Goal: Information Seeking & Learning: Stay updated

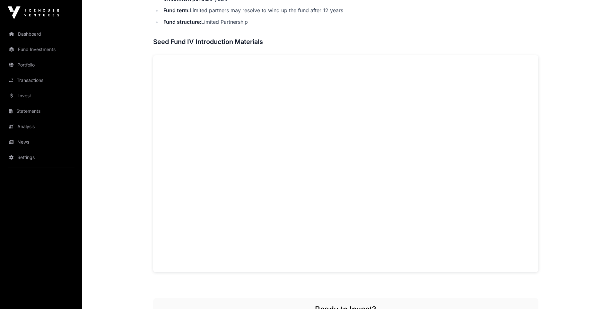
scroll to position [416, 0]
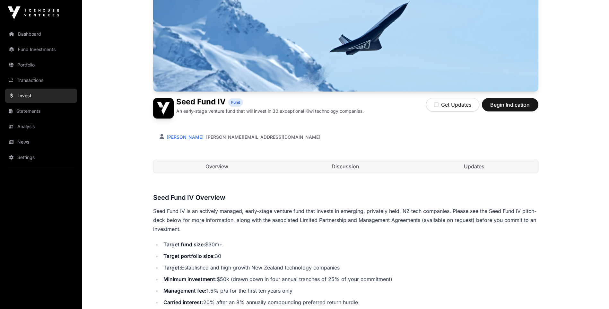
scroll to position [86, 0]
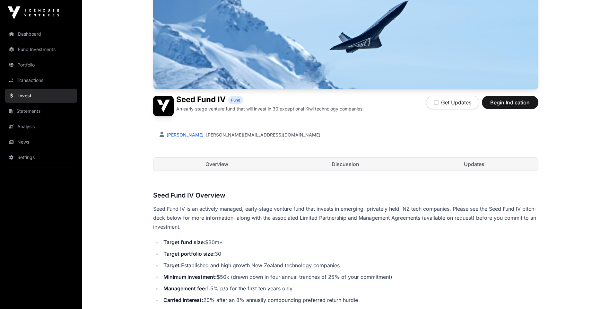
click at [350, 164] on link "Discussion" at bounding box center [346, 164] width 128 height 13
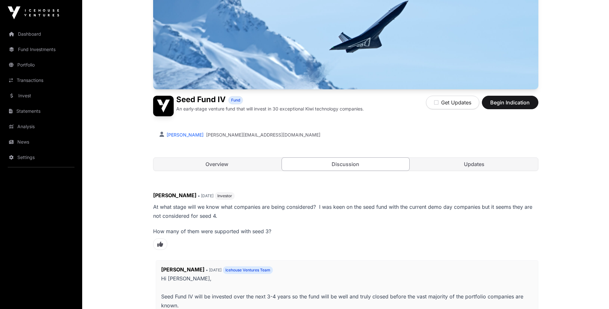
click at [472, 162] on link "Updates" at bounding box center [475, 164] width 128 height 13
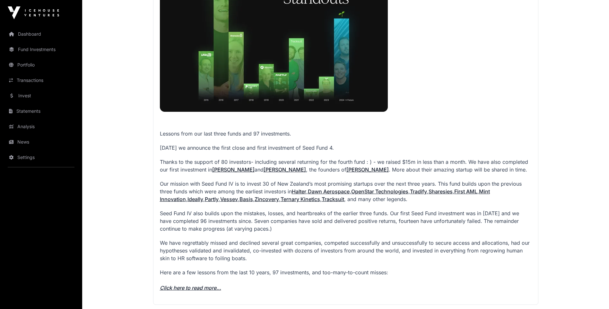
scroll to position [651, 0]
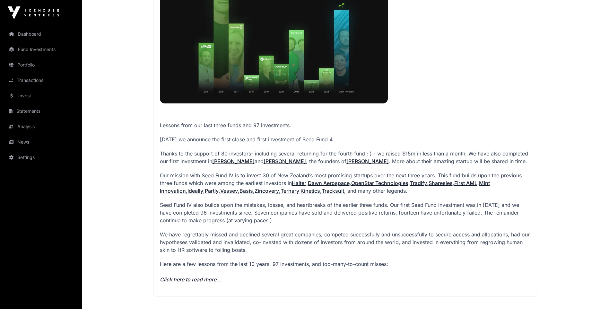
click at [349, 162] on link "Harth" at bounding box center [368, 161] width 42 height 6
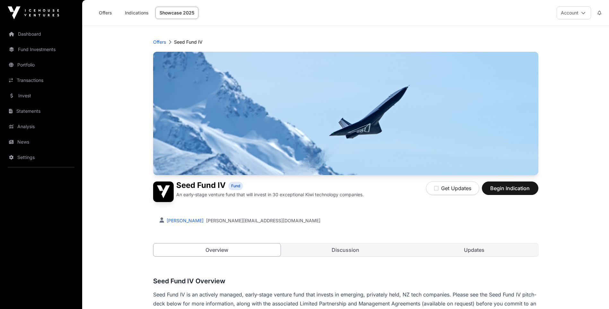
click at [473, 251] on link "Updates" at bounding box center [475, 250] width 128 height 13
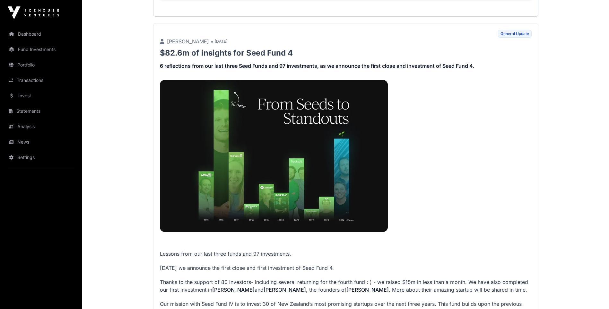
scroll to position [253, 0]
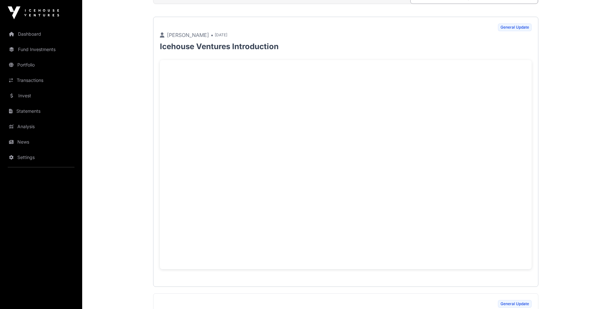
click at [357, 281] on div "General Update Robbie Paul • 1 day ago Icehouse Ventures Introduction" at bounding box center [345, 152] width 385 height 270
